Goal: Check status

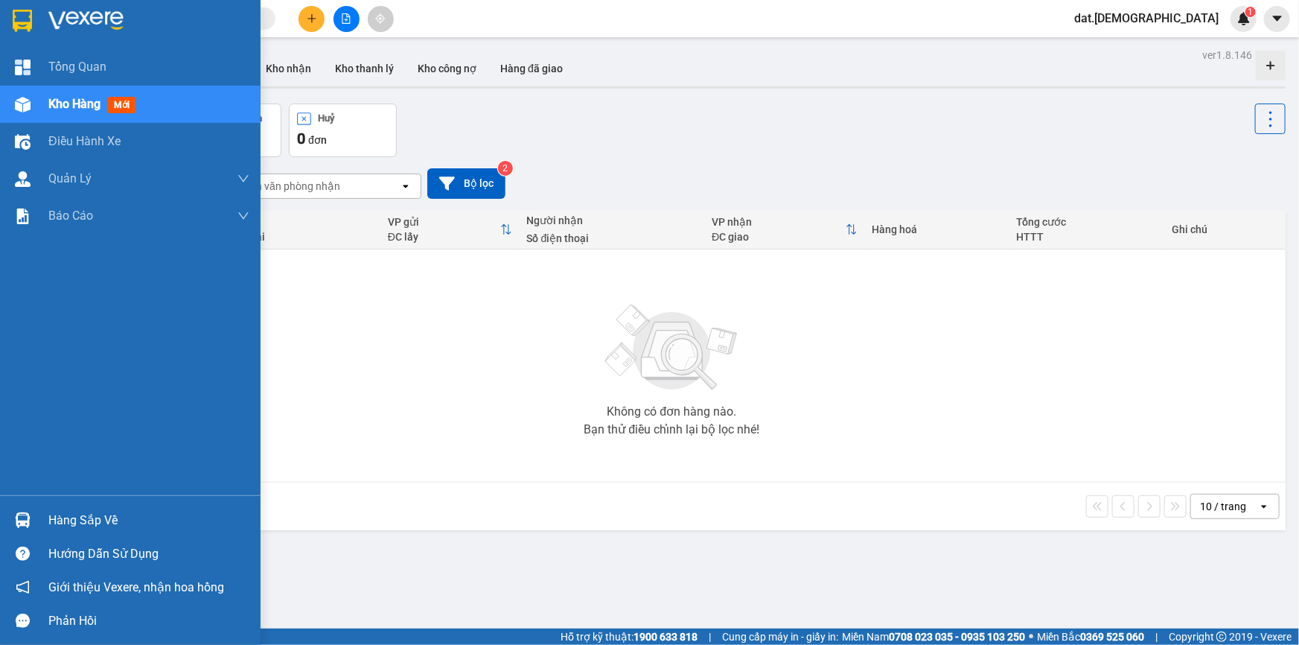
click at [123, 102] on span "mới" at bounding box center [122, 105] width 28 height 16
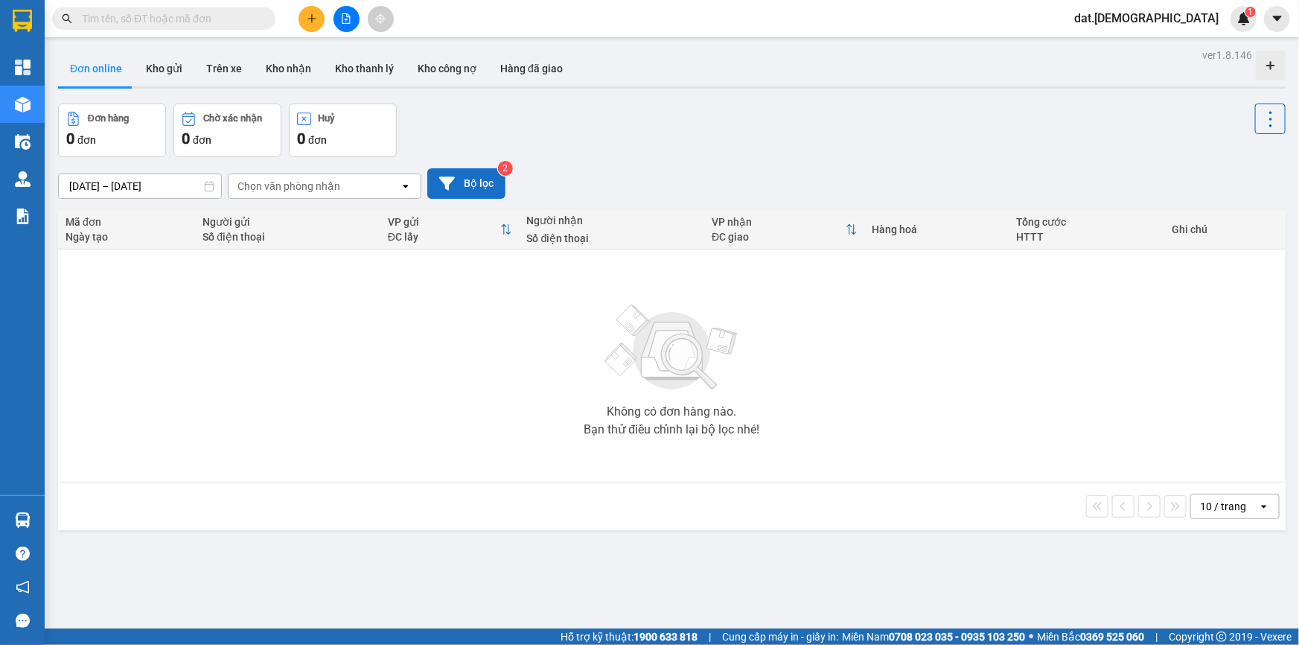
click at [484, 181] on button "Bộ lọc" at bounding box center [466, 183] width 78 height 31
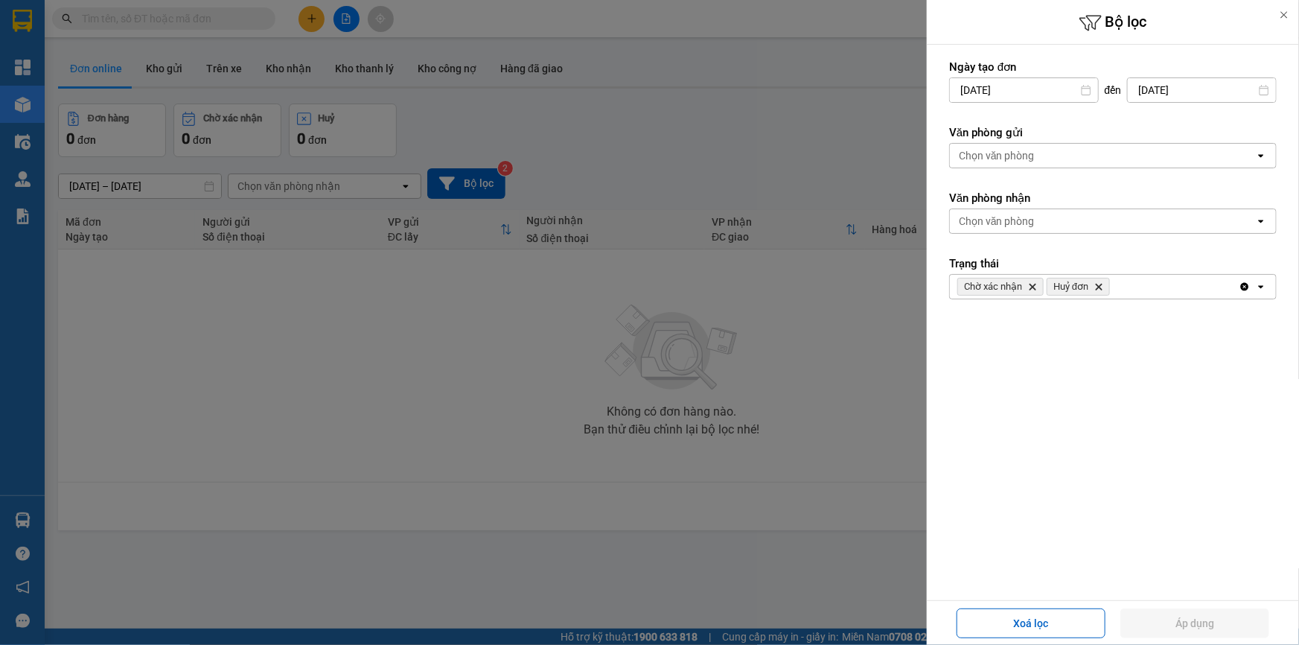
click at [1029, 284] on icon "Delete" at bounding box center [1032, 286] width 9 height 9
click at [1008, 278] on span "Huỷ đơn Delete" at bounding box center [989, 287] width 63 height 18
click at [1010, 283] on icon "Delete" at bounding box center [1009, 286] width 9 height 9
click at [1285, 15] on icon at bounding box center [1284, 15] width 10 height 10
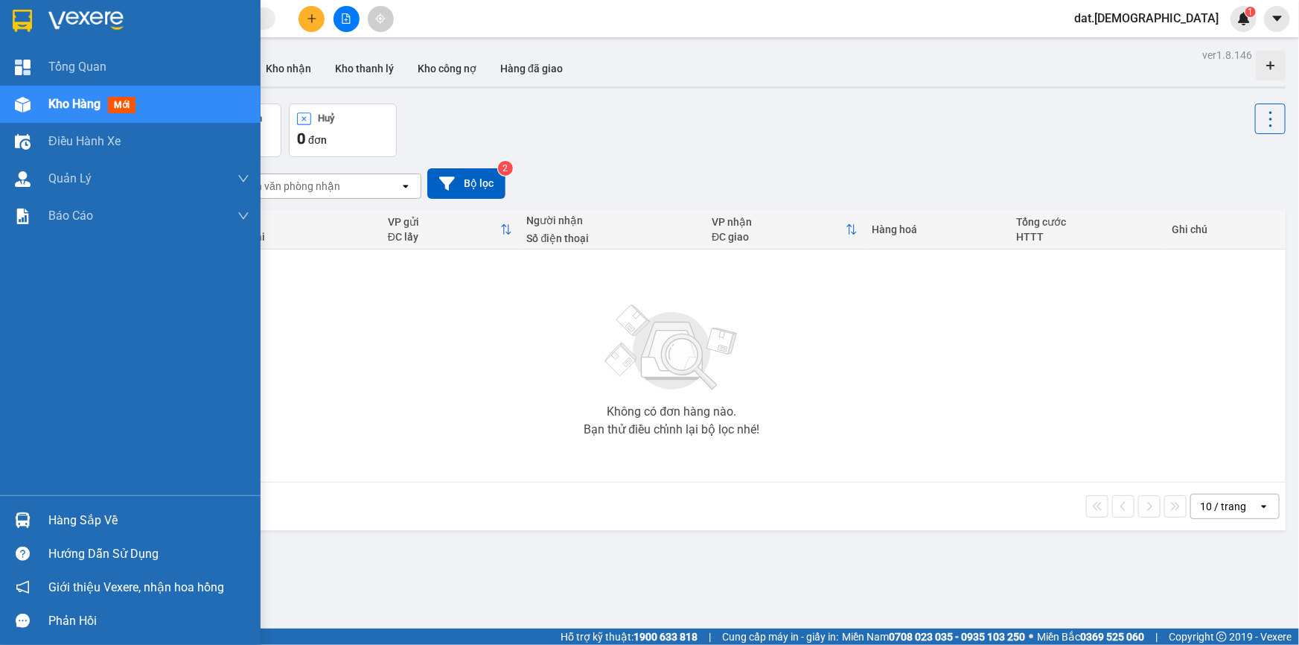
click at [127, 98] on span "mới" at bounding box center [122, 105] width 28 height 16
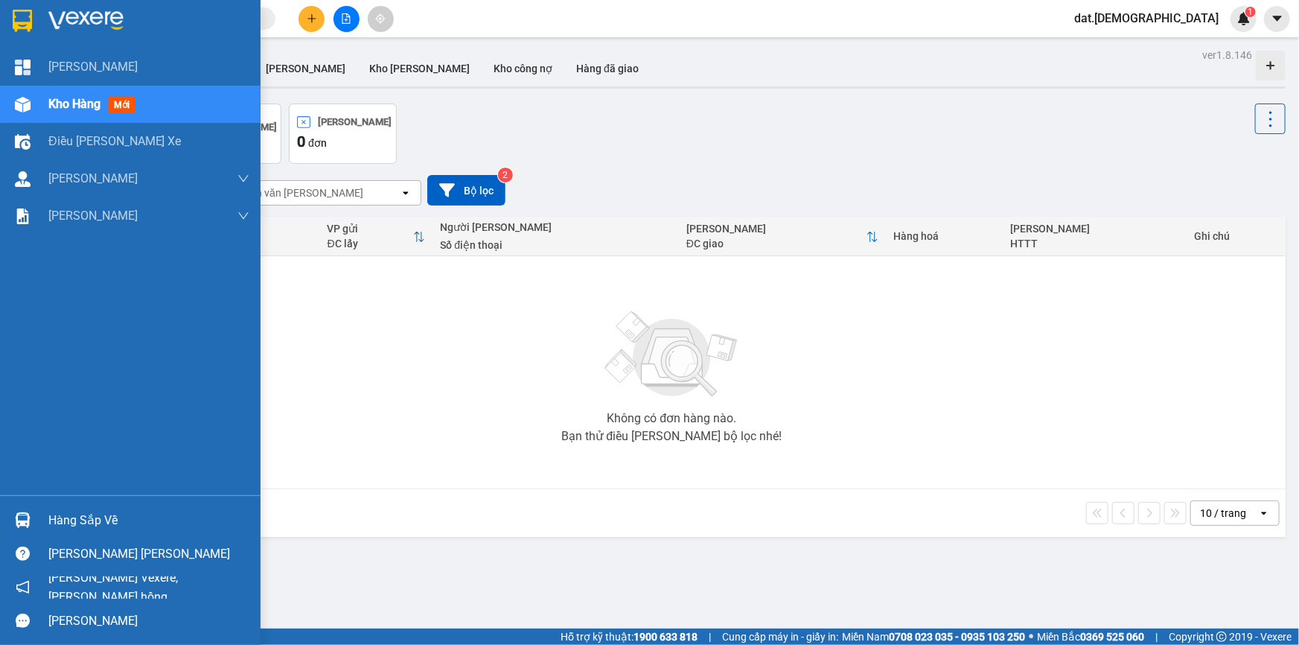
click at [129, 106] on span "mới" at bounding box center [122, 105] width 28 height 16
click at [84, 106] on span "Kho hàng" at bounding box center [74, 104] width 52 height 14
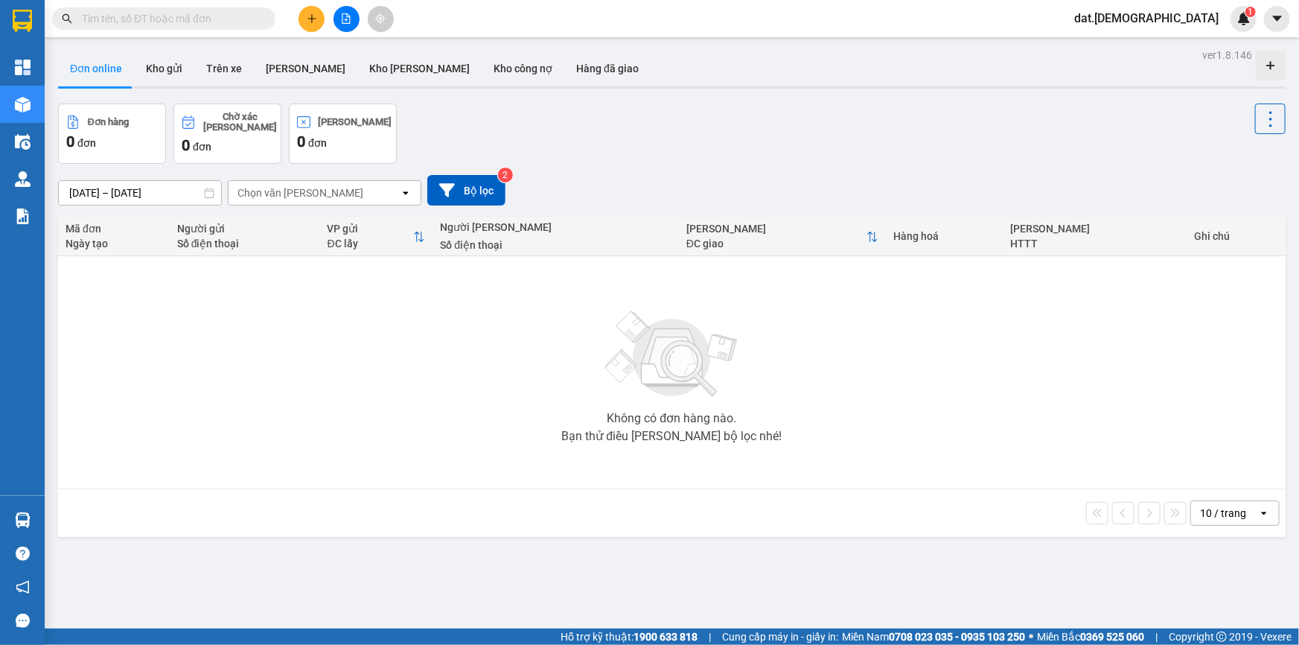
click at [1136, 175] on div "25/09/2025 – 28/09/2025 Press the down arrow key to interact with the calendar …" at bounding box center [672, 190] width 1228 height 31
click at [343, 17] on icon "file-add" at bounding box center [346, 18] width 10 height 10
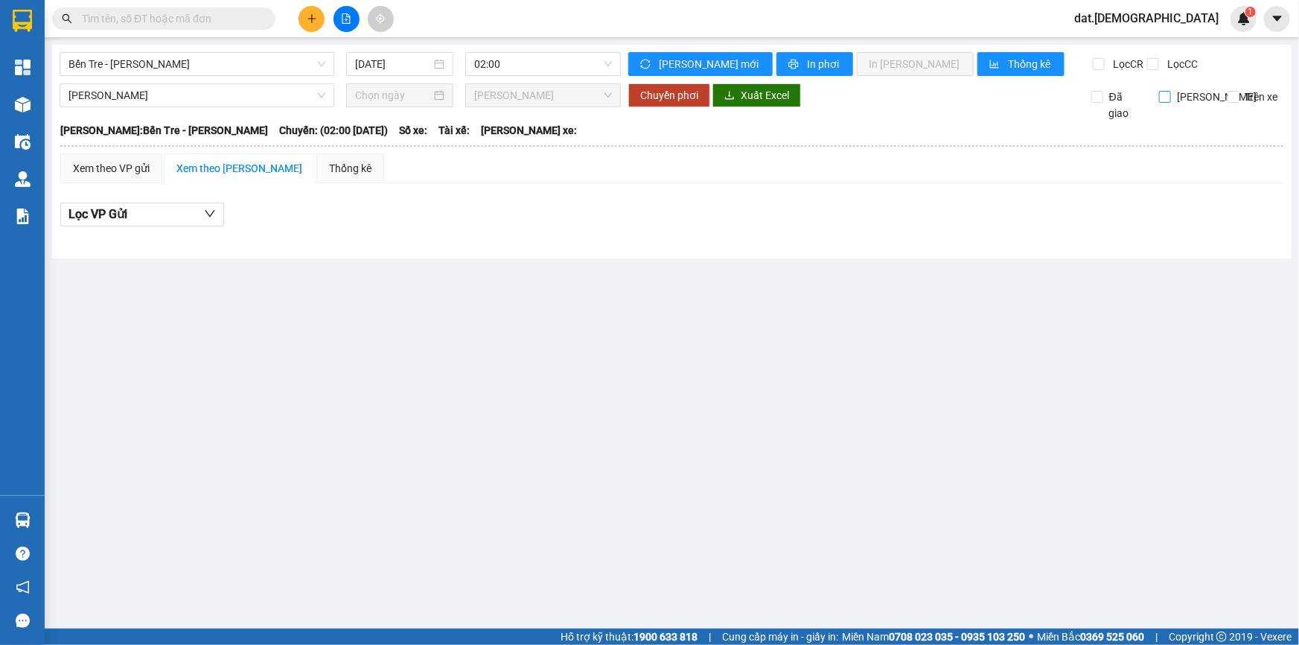
click at [1171, 96] on input "Kho nhận" at bounding box center [1165, 97] width 12 height 12
click at [1159, 102] on div "Kho nhận" at bounding box center [1182, 105] width 68 height 33
click at [1164, 91] on input "Kho nhận" at bounding box center [1165, 97] width 12 height 12
checkbox input "false"
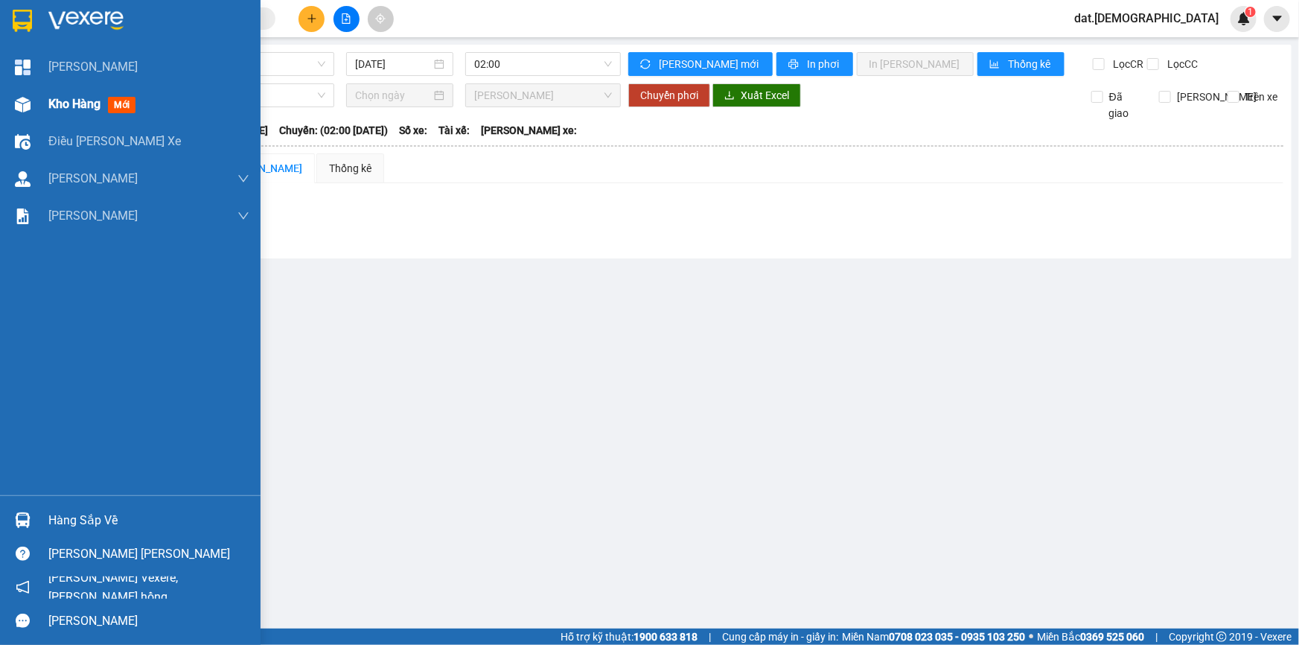
click at [121, 101] on span "mới" at bounding box center [122, 105] width 28 height 16
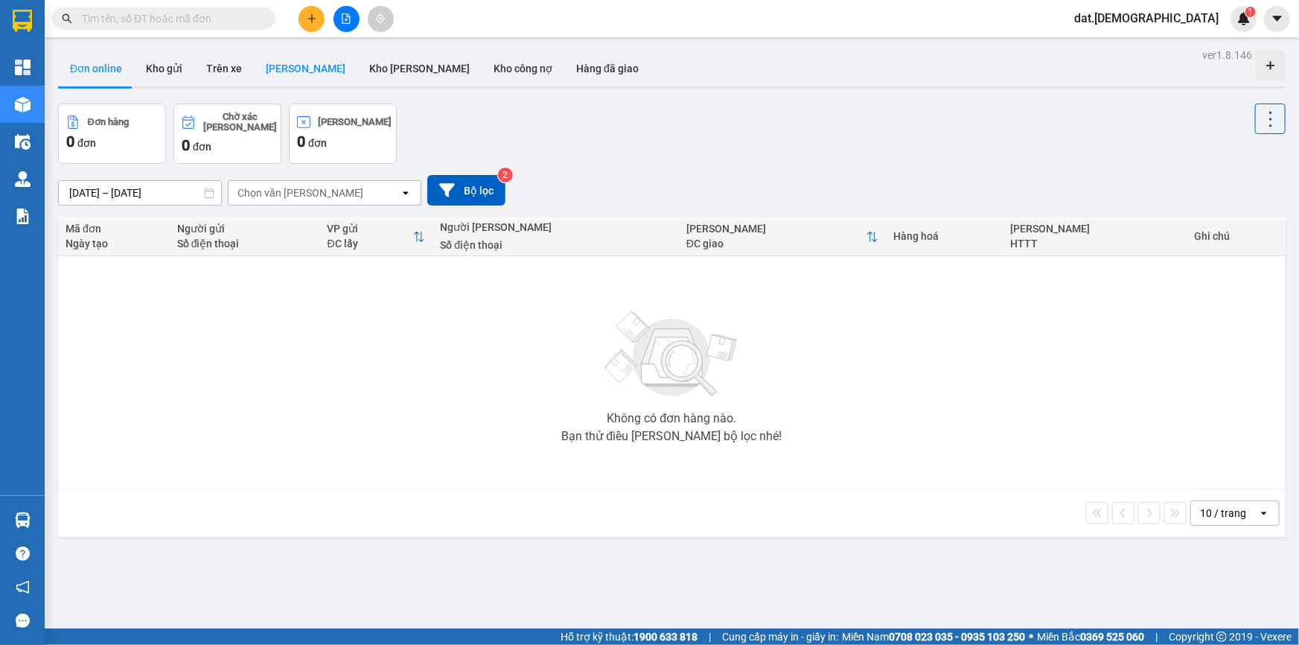
click at [272, 71] on button "Kho nhận" at bounding box center [305, 69] width 103 height 36
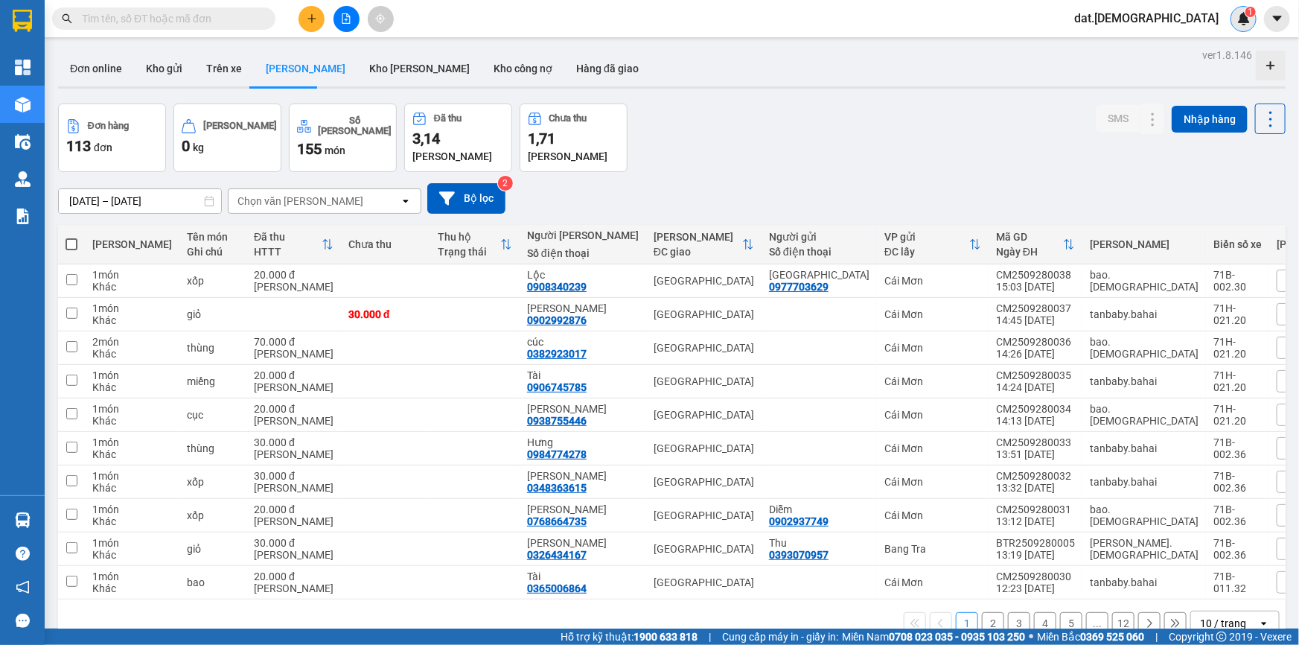
click at [1244, 14] on img at bounding box center [1244, 18] width 13 height 13
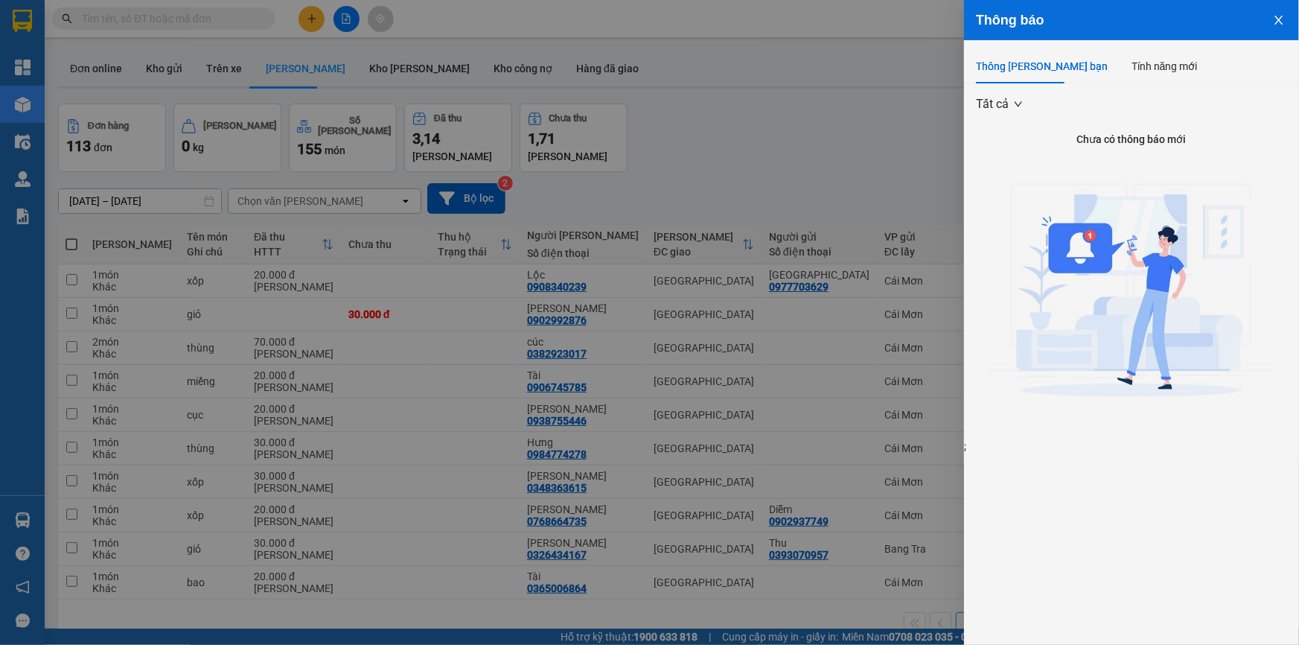
click at [1283, 18] on icon "close" at bounding box center [1279, 20] width 12 height 12
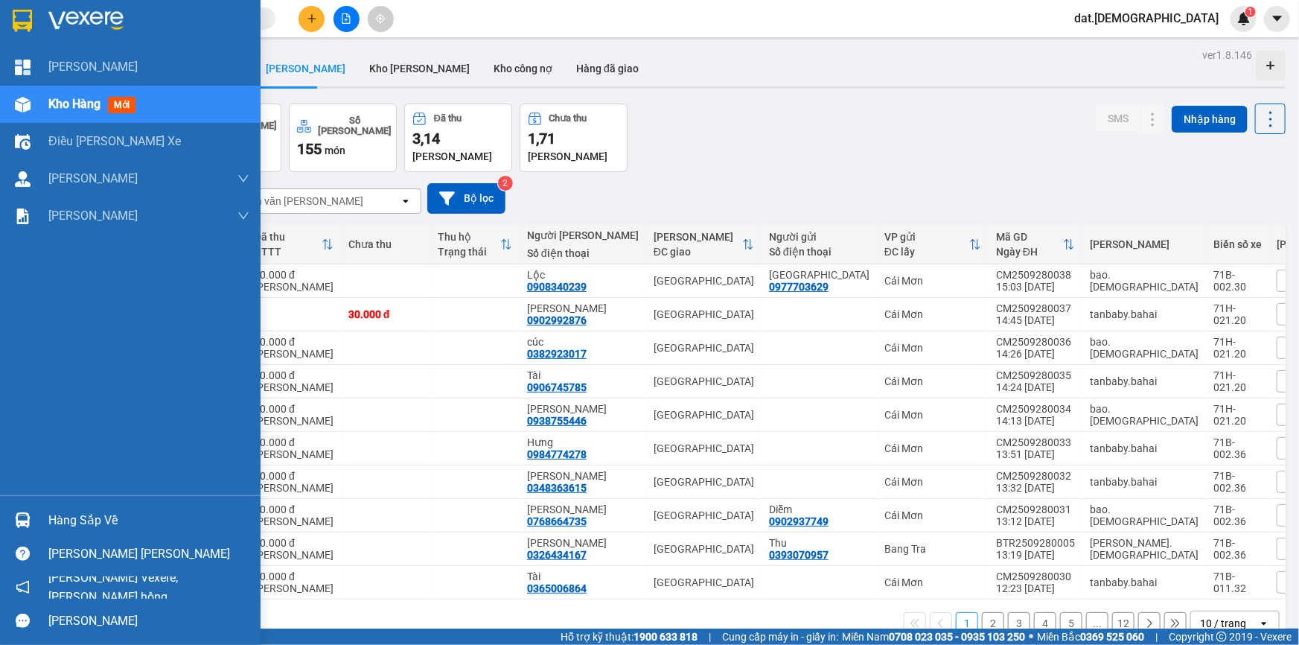
drag, startPoint x: 119, startPoint y: 102, endPoint x: 129, endPoint y: 103, distance: 9.7
click at [122, 103] on span "mới" at bounding box center [122, 105] width 28 height 16
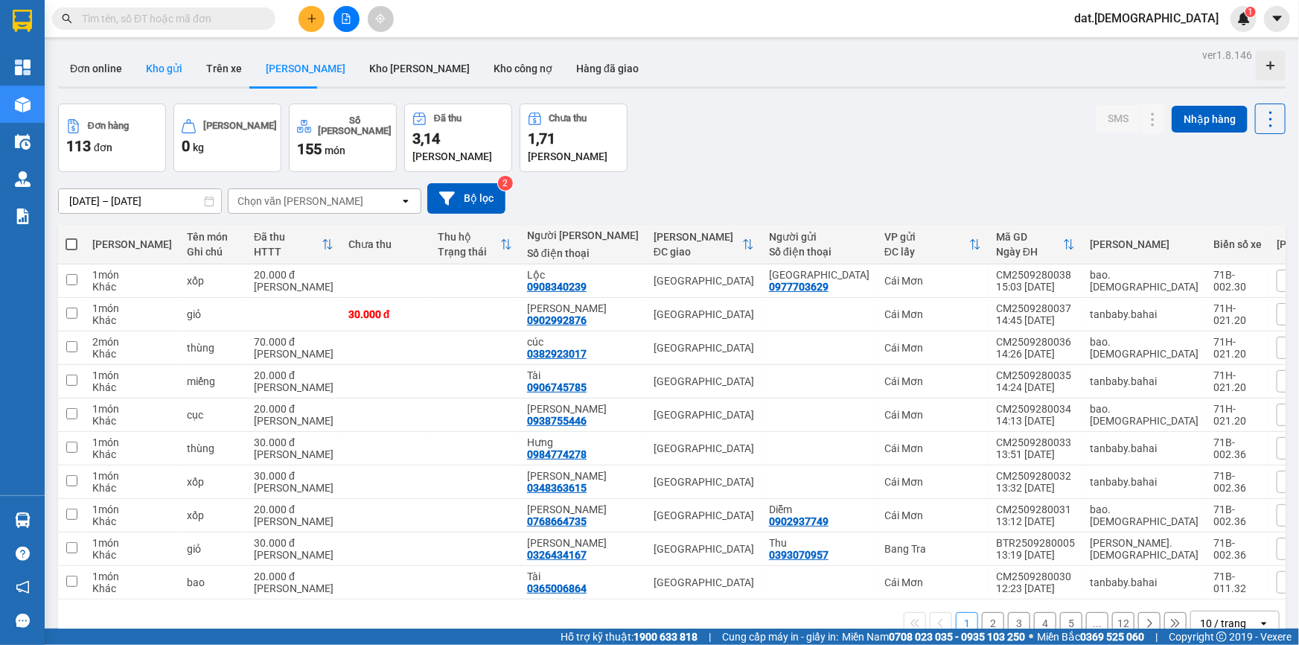
drag, startPoint x: 162, startPoint y: 63, endPoint x: 170, endPoint y: 61, distance: 7.8
click at [166, 63] on button "Kho gửi" at bounding box center [164, 69] width 60 height 36
